Goal: Find contact information: Find contact information

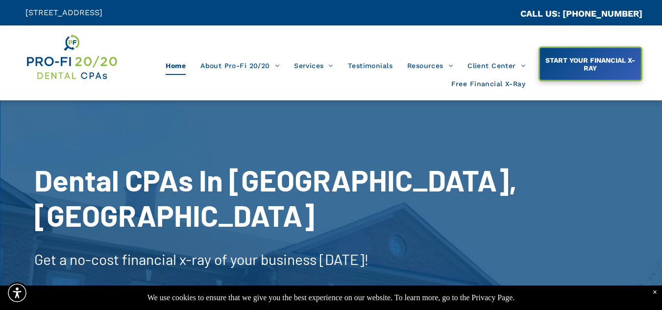
drag, startPoint x: 269, startPoint y: 15, endPoint x: 18, endPoint y: 24, distance: 250.9
click at [22, 22] on div "[STREET_ADDRESS]" at bounding box center [165, 12] width 331 height 25
copy span "[STREET_ADDRESS]"
drag, startPoint x: 645, startPoint y: 13, endPoint x: 574, endPoint y: 9, distance: 70.6
click at [574, 9] on div "CA::CALLC CALL US: [PHONE_NUMBER]" at bounding box center [496, 12] width 331 height 25
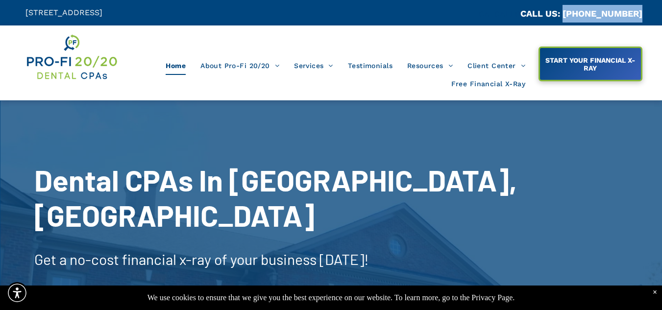
copy link "[PHONE_NUMBER]"
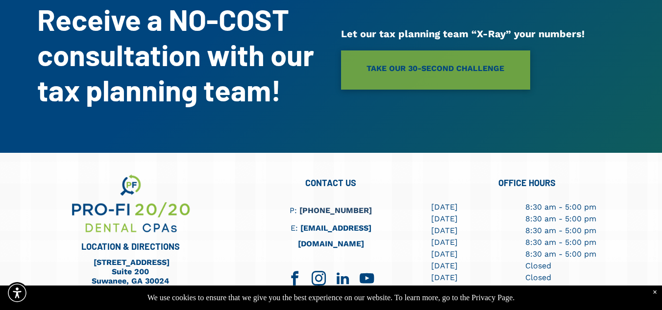
scroll to position [2771, 0]
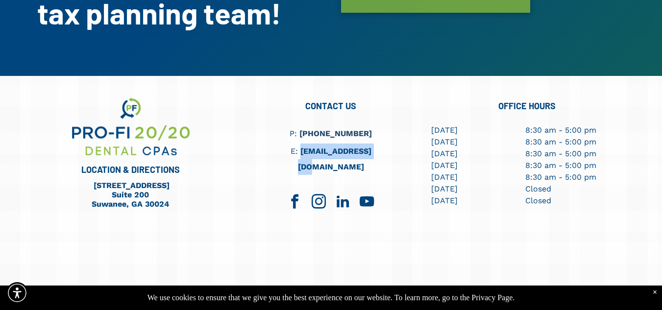
drag, startPoint x: 380, startPoint y: 97, endPoint x: 298, endPoint y: 94, distance: 82.3
click at [298, 143] on h6 "E: [EMAIL_ADDRESS][DOMAIN_NAME]" at bounding box center [330, 158] width 138 height 31
copy link "[EMAIL_ADDRESS][DOMAIN_NAME]"
click at [294, 191] on span "facebook" at bounding box center [299, 202] width 22 height 22
drag, startPoint x: 0, startPoint y: 47, endPoint x: 39, endPoint y: 2, distance: 59.4
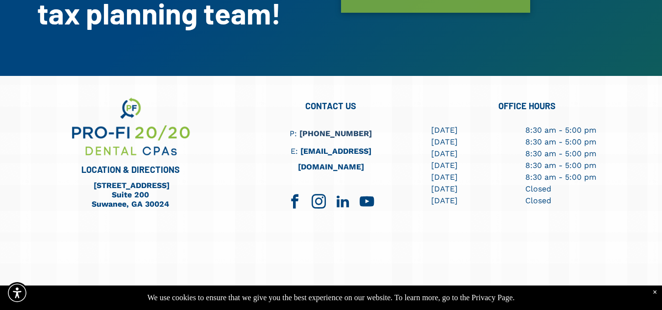
click at [1, 76] on div "LOCATION & DIRECTIONS [STREET_ADDRESS] [STREET_ADDRESS] CONTACT US P: [PHONE_NU…" at bounding box center [331, 208] width 662 height 265
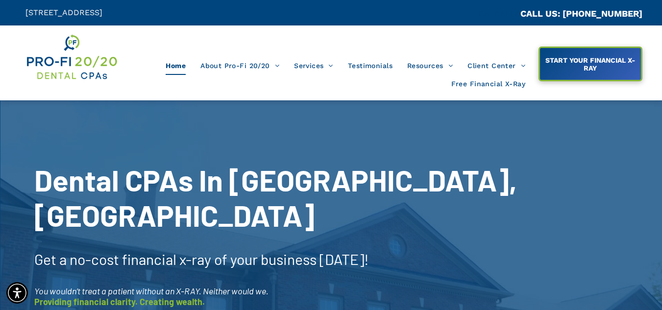
scroll to position [2150, 0]
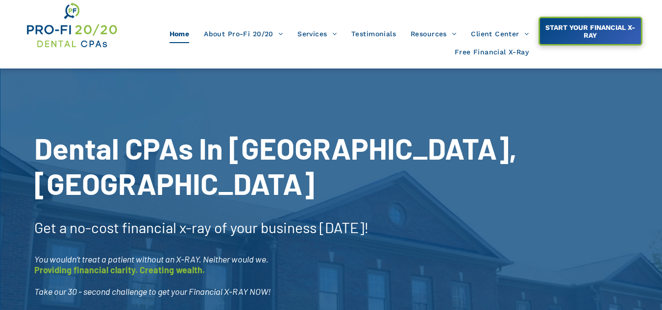
scroll to position [49, 0]
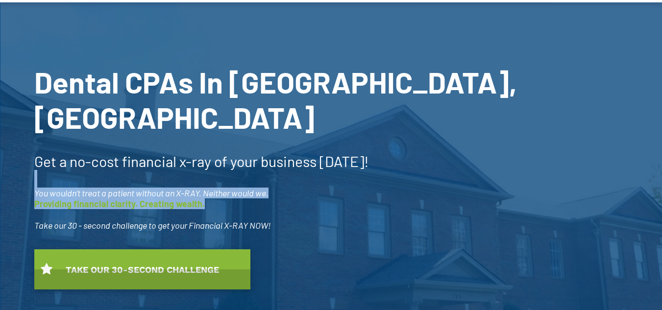
drag, startPoint x: 188, startPoint y: 175, endPoint x: 103, endPoint y: -43, distance: 234.0
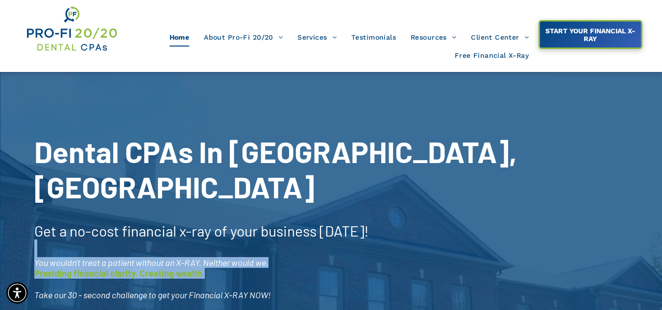
click at [204, 88] on div at bounding box center [331, 247] width 662 height 351
